Goal: Transaction & Acquisition: Purchase product/service

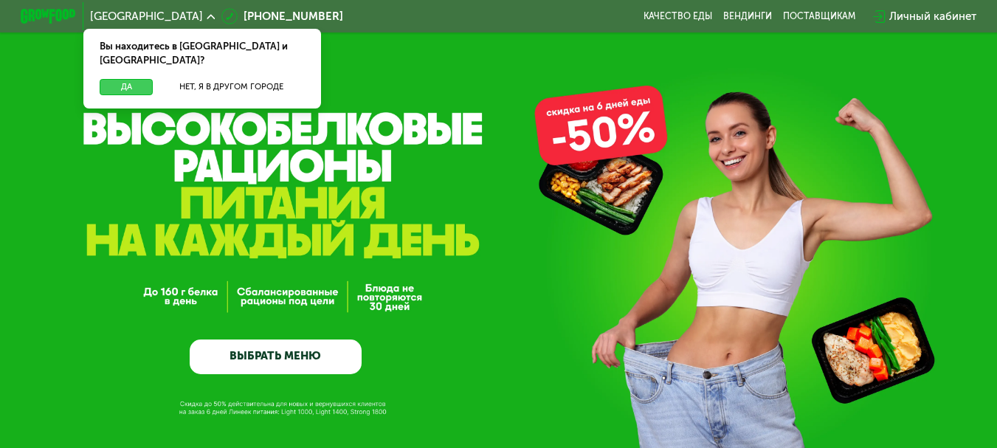
click at [135, 79] on button "Да" at bounding box center [126, 87] width 53 height 17
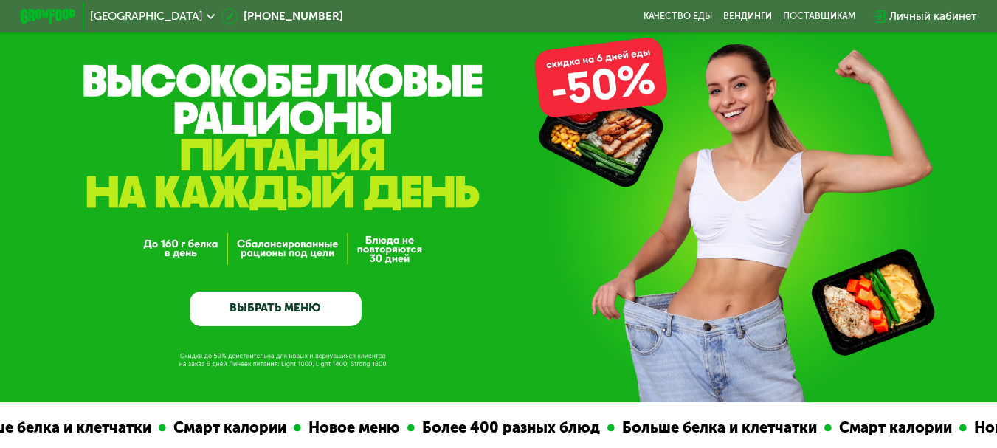
scroll to position [74, 0]
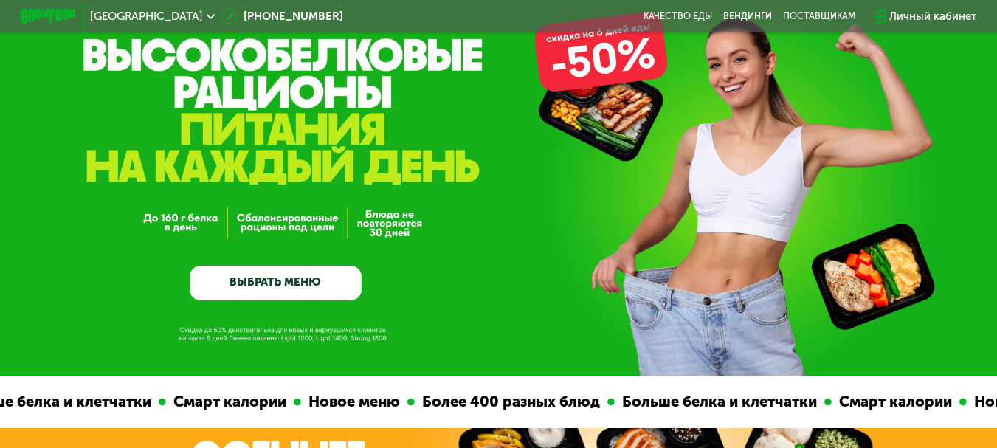
click at [330, 289] on link "ВЫБРАТЬ МЕНЮ" at bounding box center [276, 283] width 173 height 35
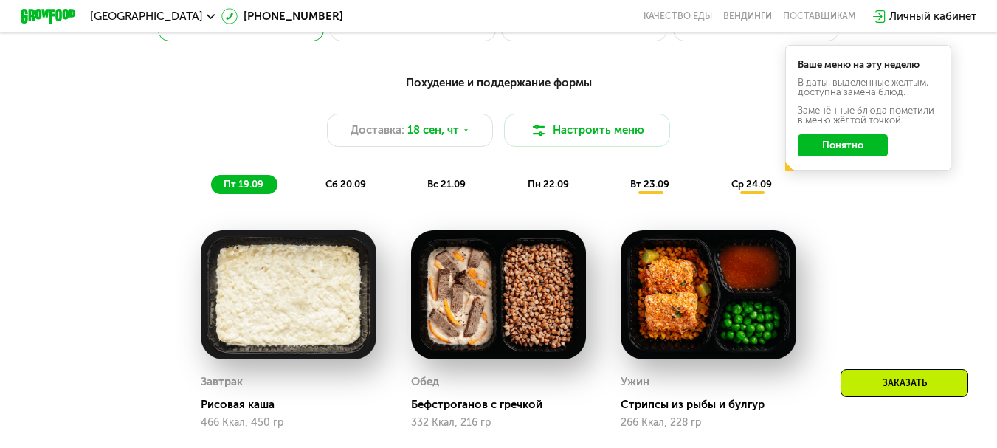
scroll to position [1035, 0]
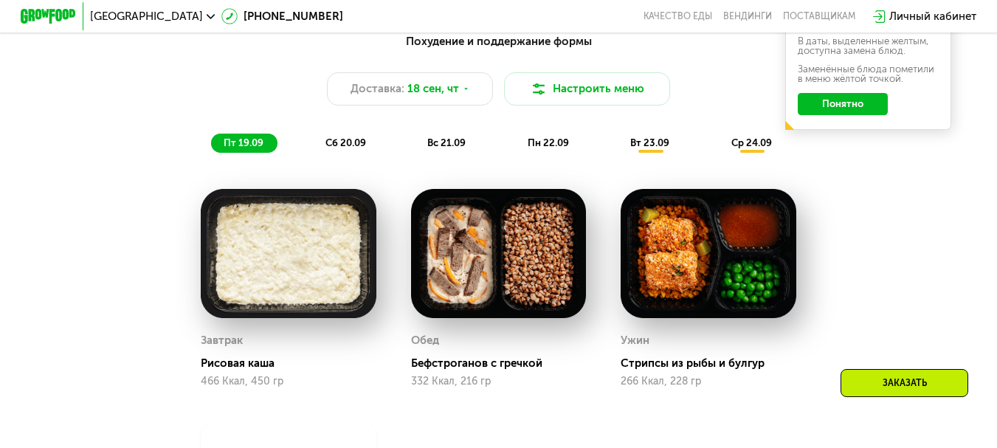
click at [857, 103] on button "Понятно" at bounding box center [843, 104] width 90 height 22
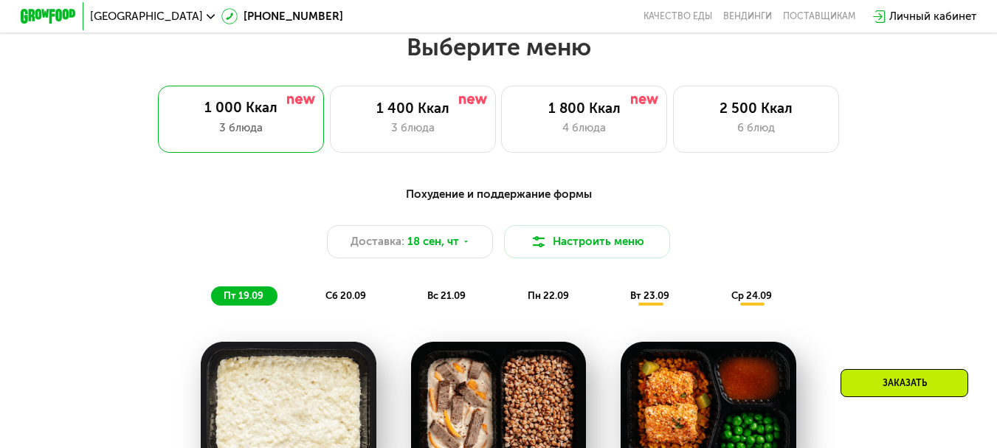
scroll to position [813, 0]
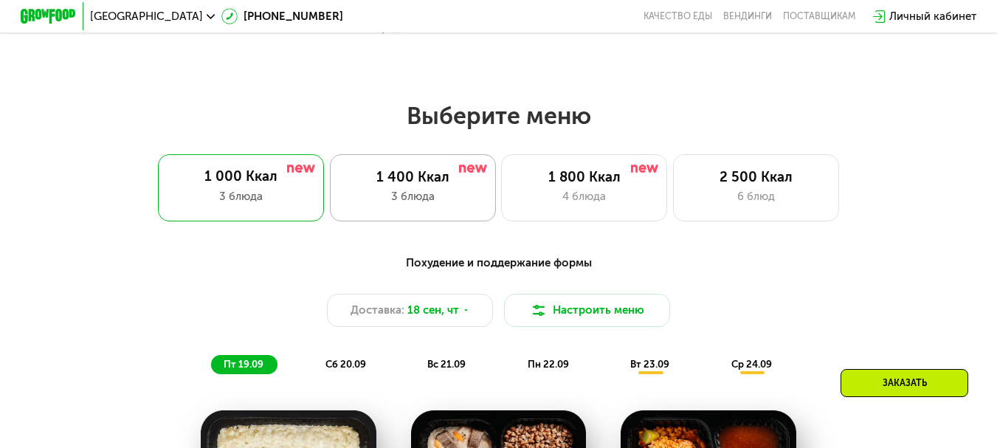
click at [421, 195] on div "3 блюда" at bounding box center [412, 196] width 137 height 17
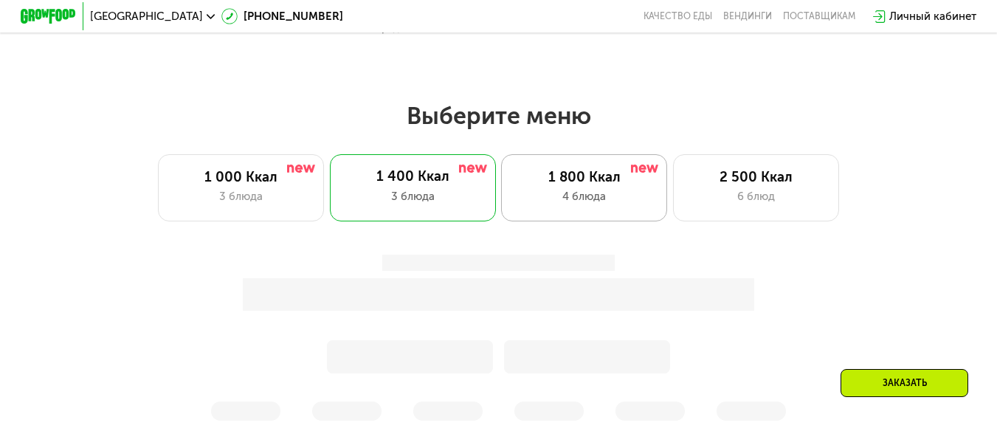
click at [593, 186] on div "1 800 Ккал" at bounding box center [584, 177] width 137 height 17
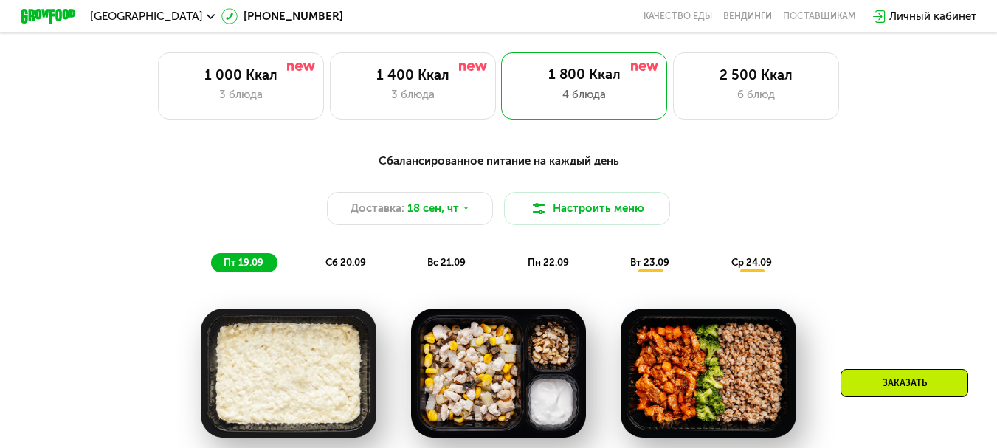
scroll to position [887, 0]
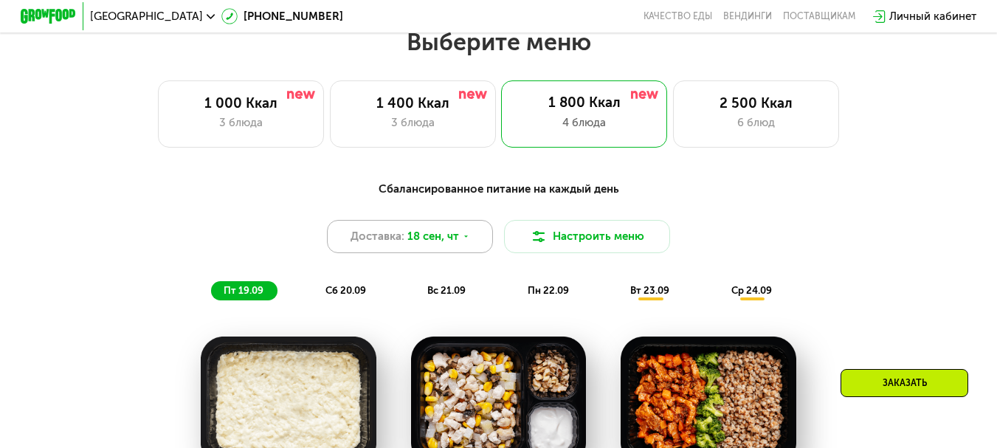
click at [435, 245] on span "18 сен, чт" at bounding box center [433, 236] width 52 height 17
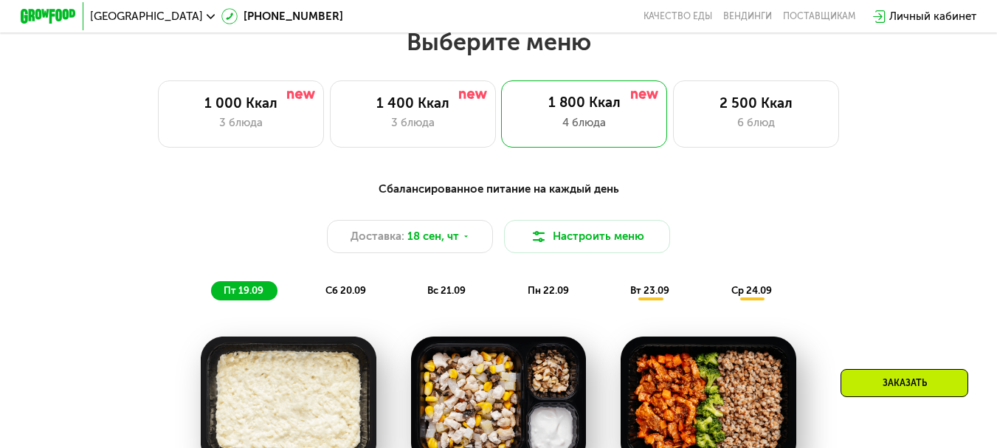
click at [340, 291] on div "сб 20.09" at bounding box center [346, 290] width 67 height 19
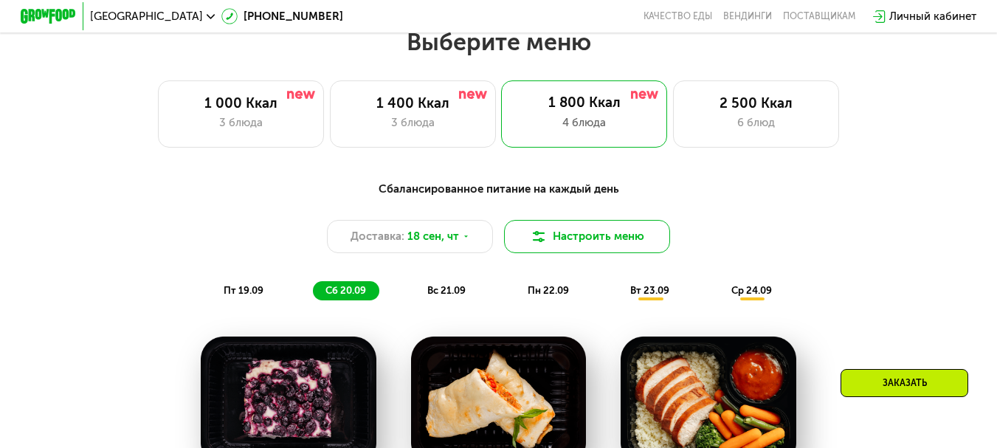
click at [608, 238] on button "Настроить меню" at bounding box center [587, 236] width 166 height 33
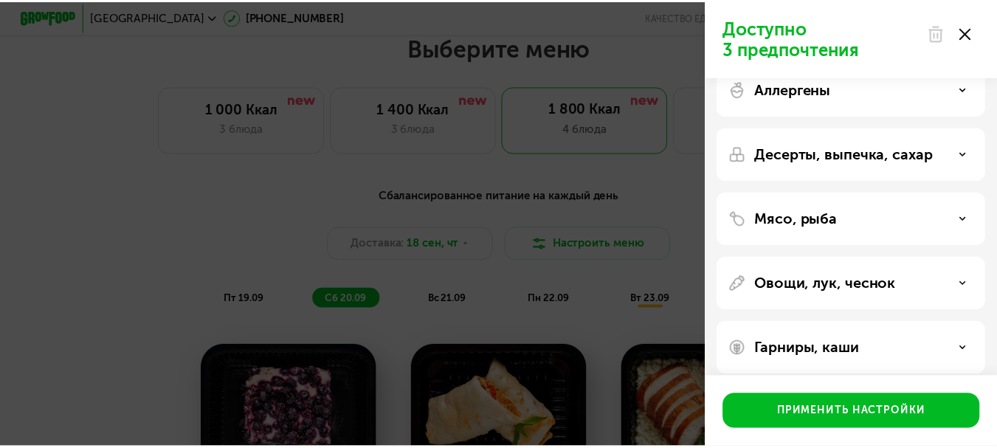
scroll to position [39, 0]
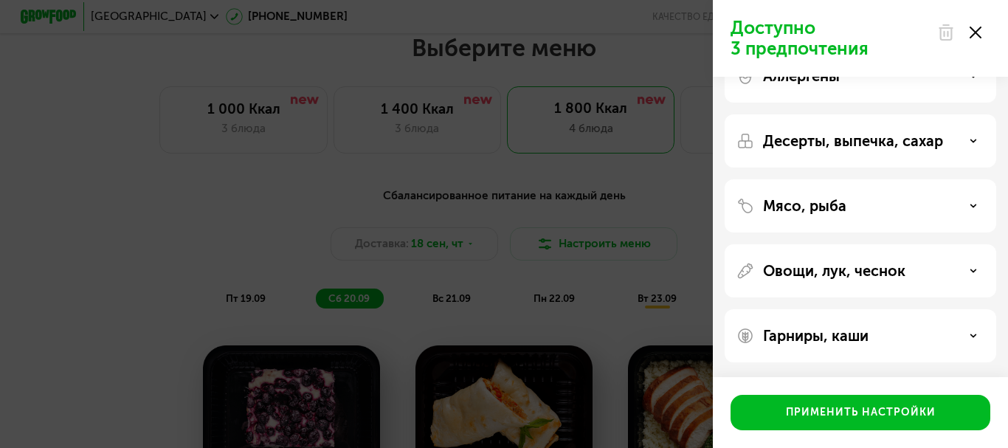
click at [976, 34] on use at bounding box center [976, 33] width 12 height 12
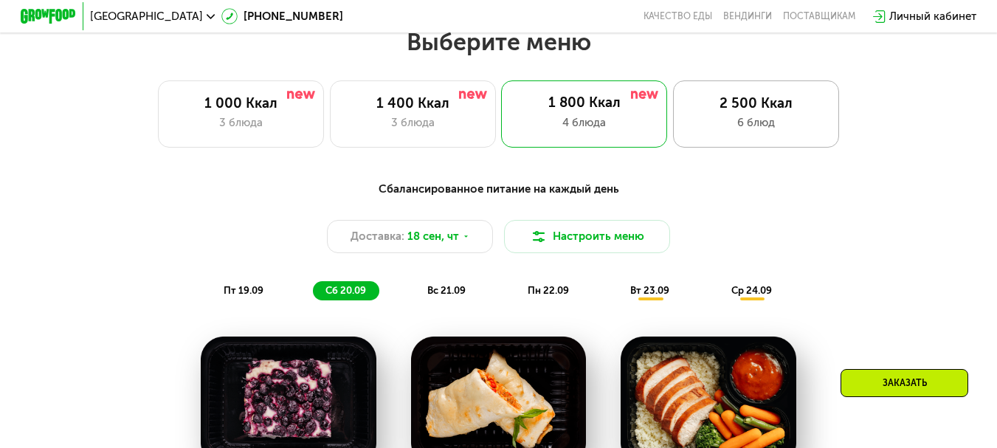
click at [755, 112] on div "2 500 Ккал" at bounding box center [756, 103] width 137 height 17
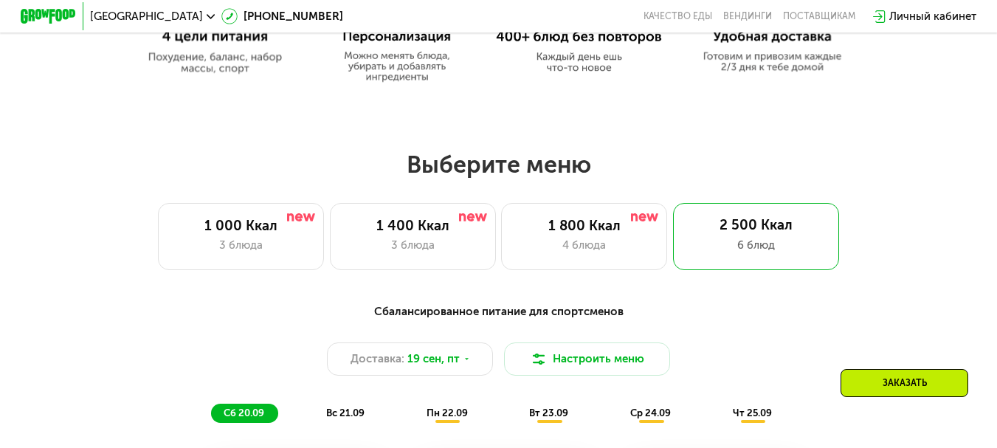
scroll to position [739, 0]
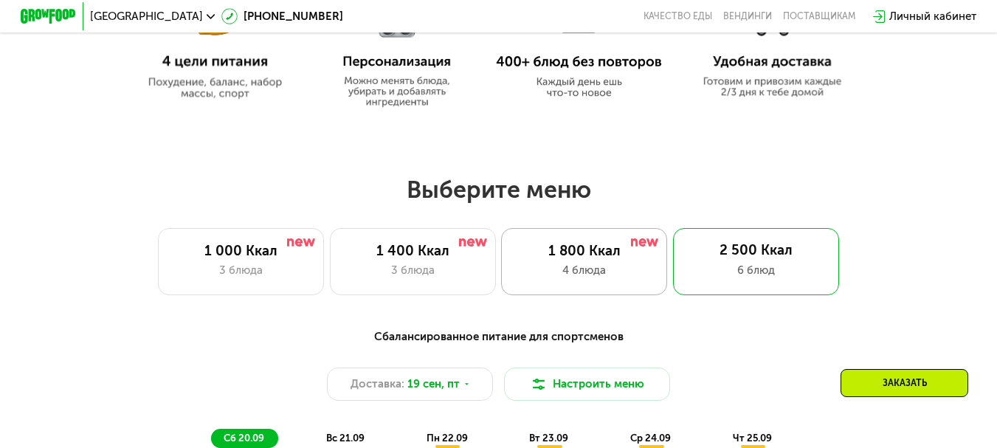
click at [586, 286] on div "1 800 Ккал 4 блюда" at bounding box center [584, 261] width 166 height 66
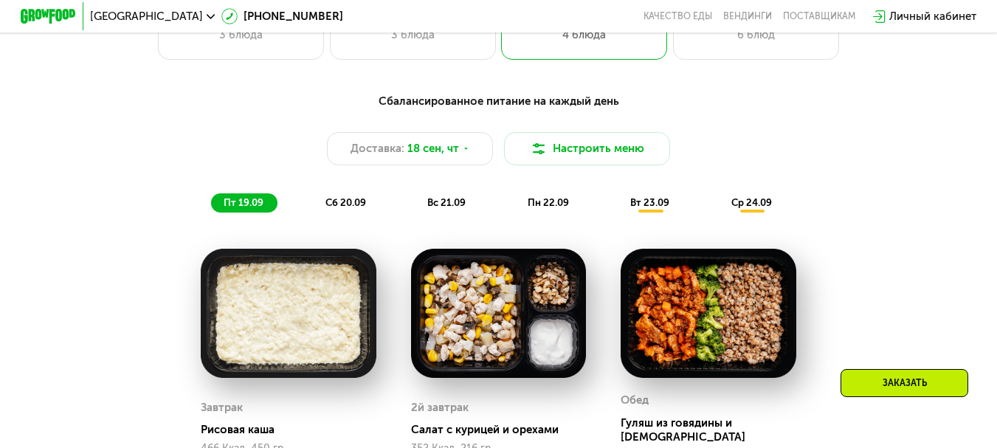
scroll to position [961, 0]
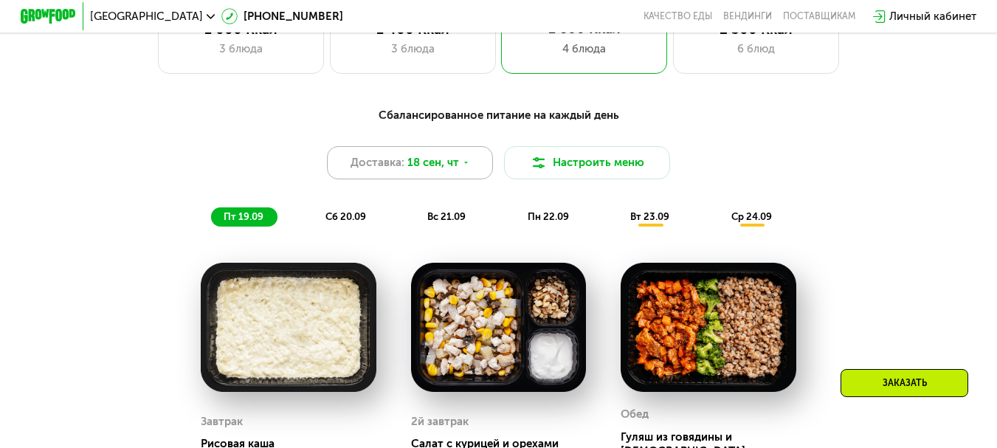
click at [407, 171] on span "18 сен, чт" at bounding box center [433, 162] width 52 height 17
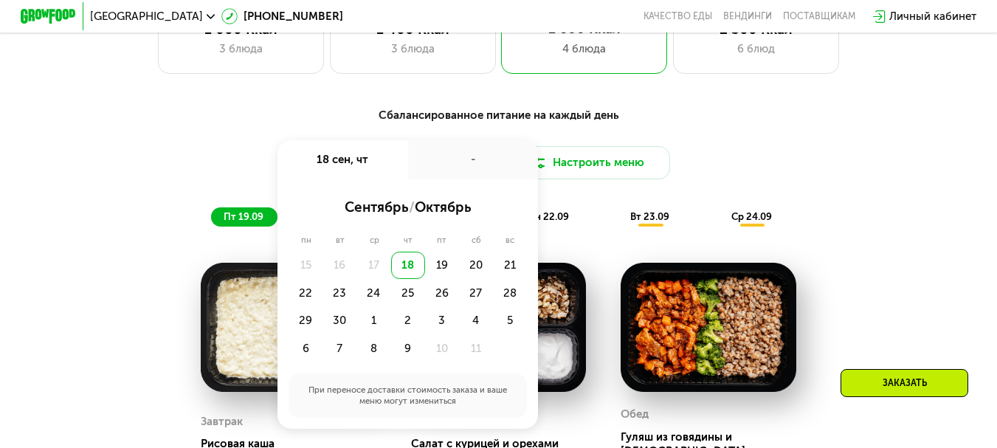
click at [370, 280] on div "17" at bounding box center [373, 266] width 34 height 28
click at [615, 227] on div "пт 19.09 сб 20.09 вс 21.09 пн 22.09 вт 23.09 ср 24.09" at bounding box center [498, 216] width 575 height 19
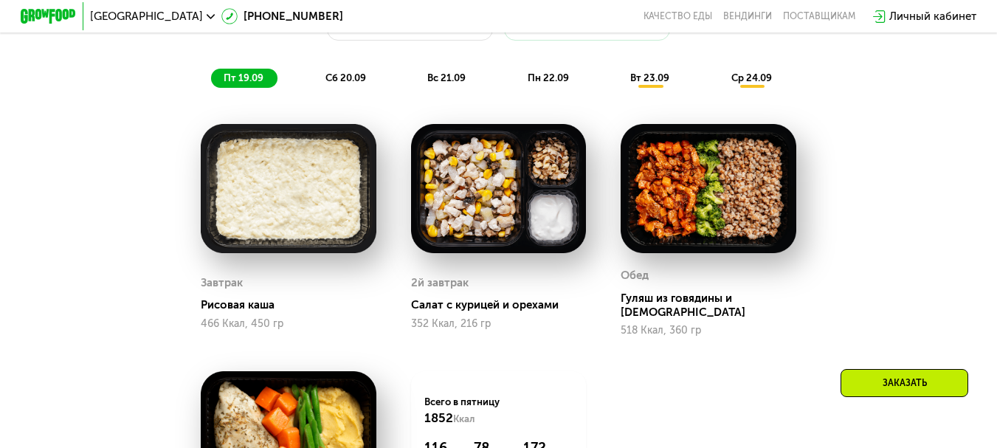
scroll to position [1404, 0]
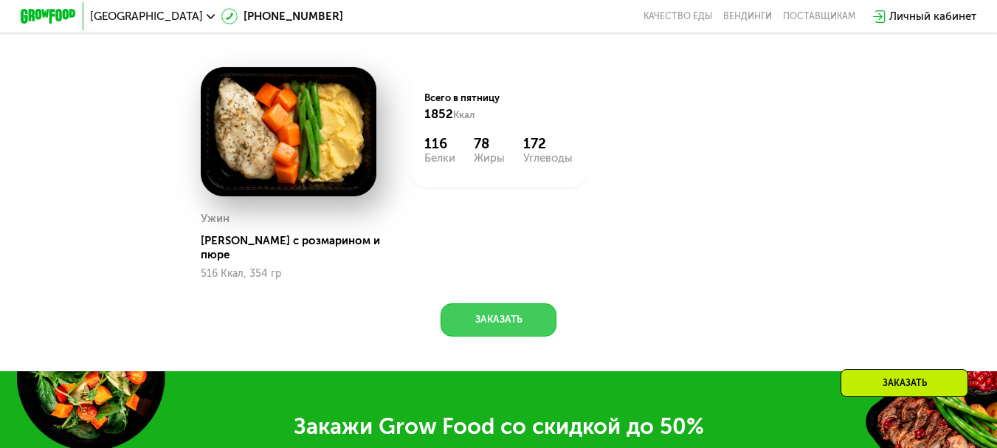
click at [525, 311] on button "Заказать" at bounding box center [498, 319] width 115 height 33
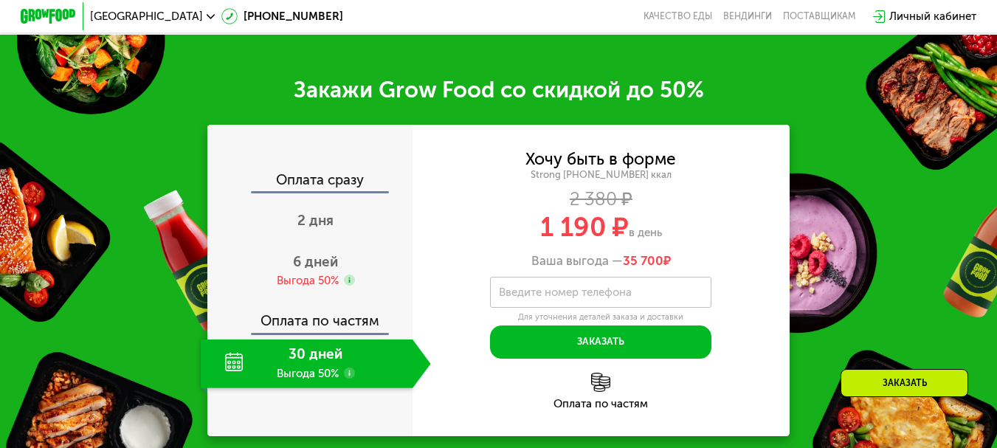
scroll to position [1762, 0]
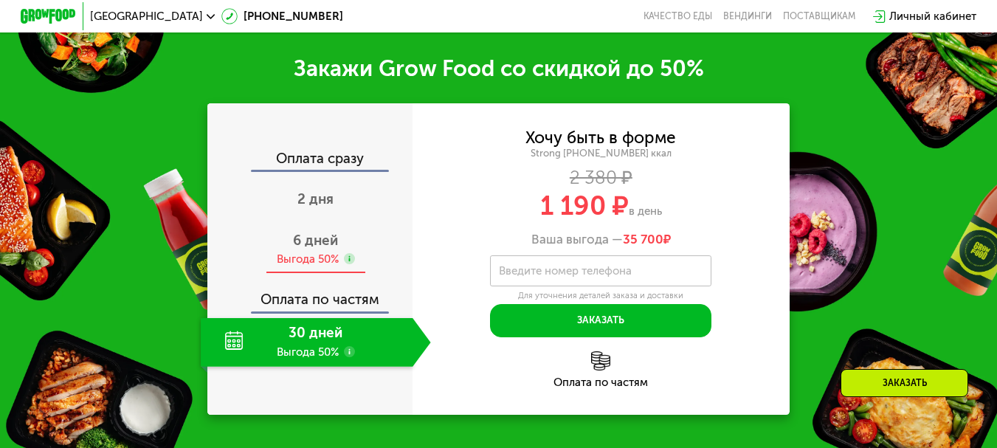
click at [351, 253] on use at bounding box center [349, 258] width 11 height 11
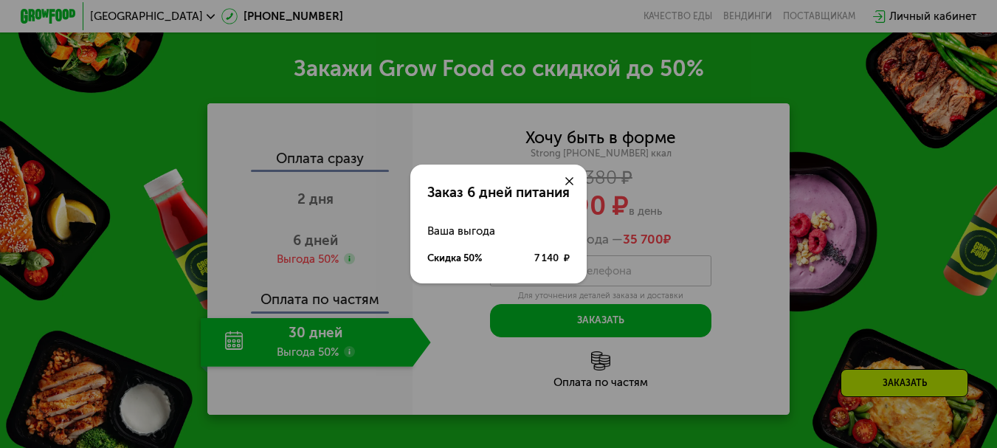
click at [573, 178] on icon at bounding box center [569, 181] width 8 height 8
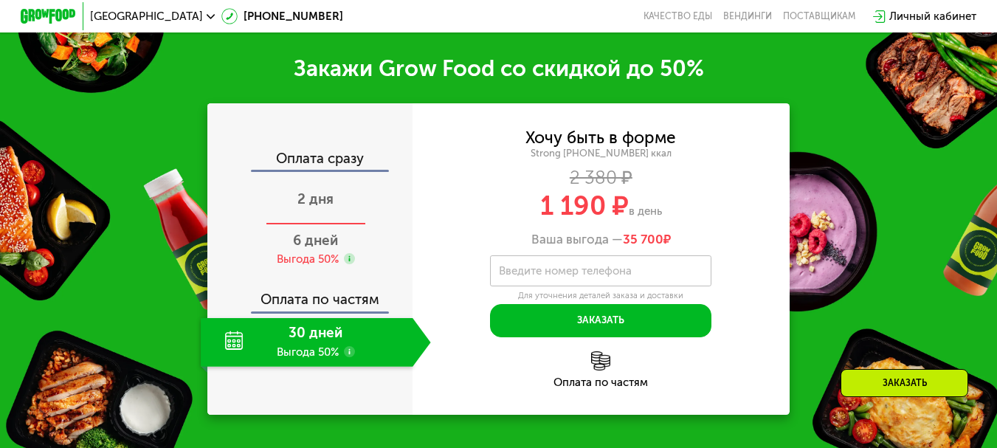
click at [303, 193] on span "2 дня" at bounding box center [315, 198] width 36 height 17
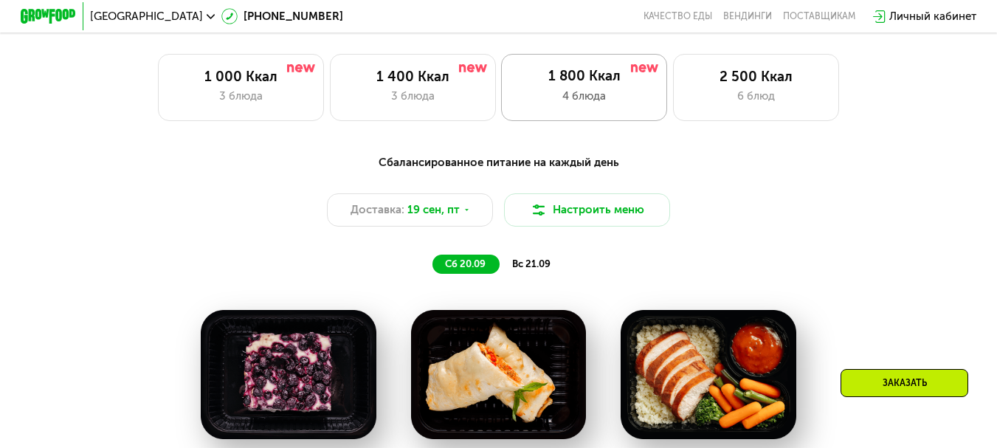
scroll to position [802, 0]
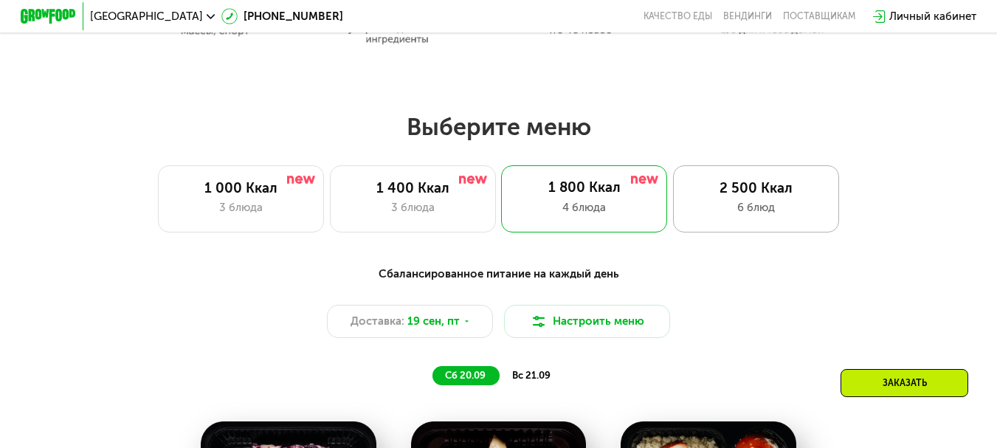
click at [818, 197] on div "2 500 Ккал" at bounding box center [756, 188] width 137 height 17
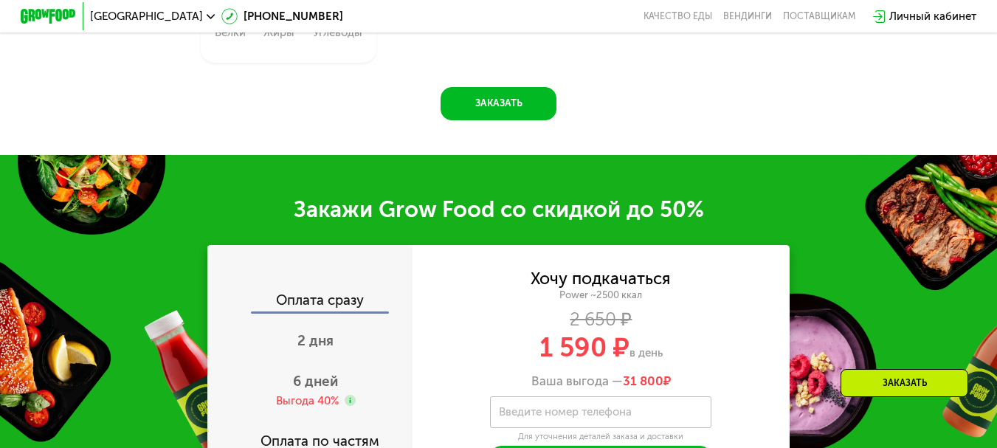
scroll to position [1909, 0]
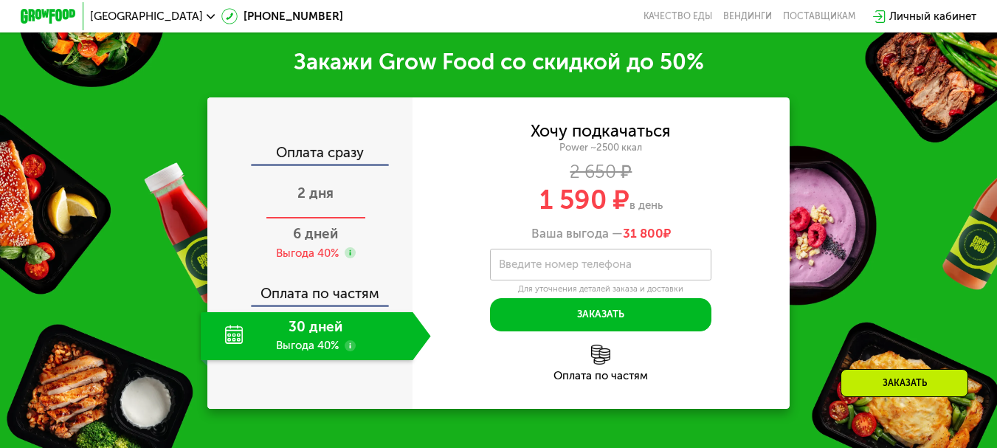
click at [346, 204] on div "2 дня" at bounding box center [316, 194] width 230 height 49
